Goal: Task Accomplishment & Management: Manage account settings

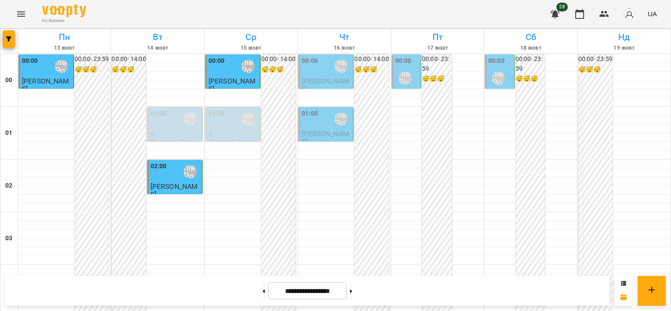
click at [342, 74] on div "Пилипів Романа" at bounding box center [341, 66] width 20 height 20
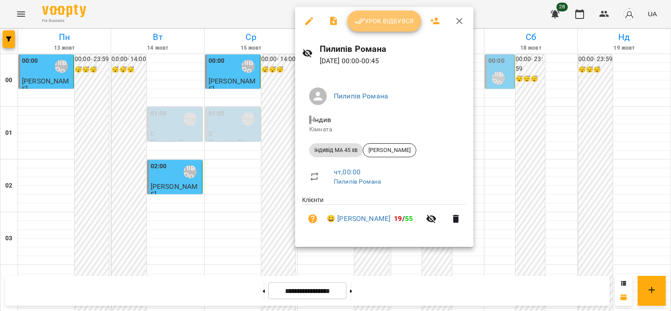
click at [388, 19] on span "Урок відбувся" at bounding box center [385, 21] width 60 height 11
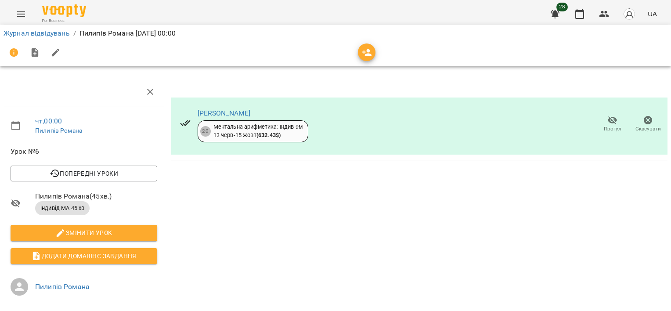
click at [636, 116] on span "Скасувати" at bounding box center [648, 124] width 25 height 18
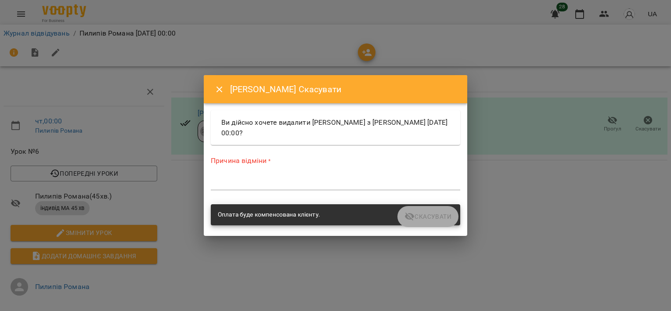
click at [350, 173] on div "Причина відміни * *" at bounding box center [336, 175] width 250 height 38
click at [332, 178] on div "*" at bounding box center [336, 183] width 250 height 14
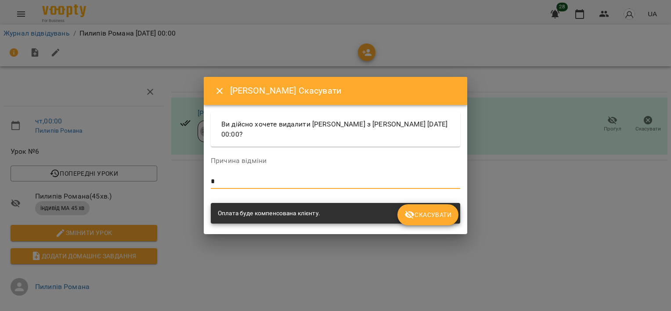
click at [406, 213] on icon "submit" at bounding box center [410, 215] width 11 height 11
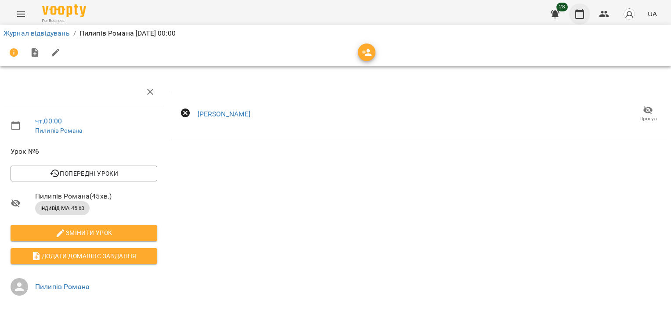
click at [575, 9] on icon "button" at bounding box center [580, 14] width 11 height 11
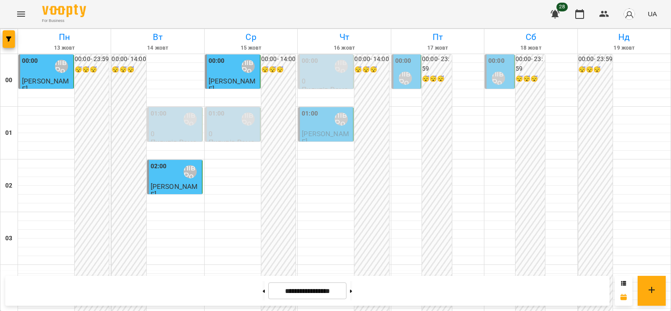
scroll to position [1048, 0]
click at [263, 286] on button at bounding box center [264, 290] width 2 height 19
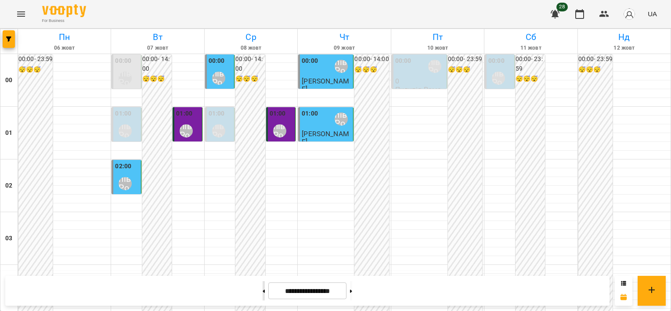
click at [263, 297] on button at bounding box center [264, 290] width 2 height 19
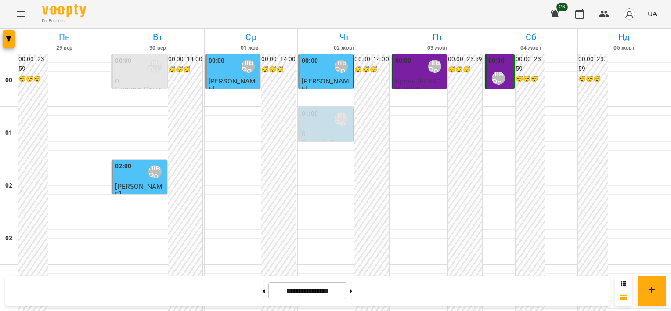
scroll to position [0, 0]
drag, startPoint x: 357, startPoint y: 291, endPoint x: 351, endPoint y: 287, distance: 7.5
click at [352, 291] on button at bounding box center [351, 290] width 2 height 19
type input "**********"
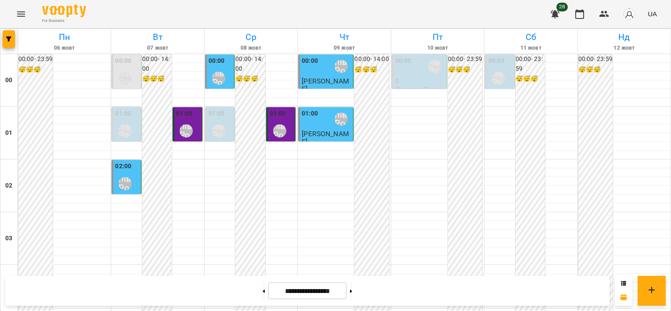
scroll to position [1048, 0]
